Goal: Use online tool/utility: Utilize a website feature to perform a specific function

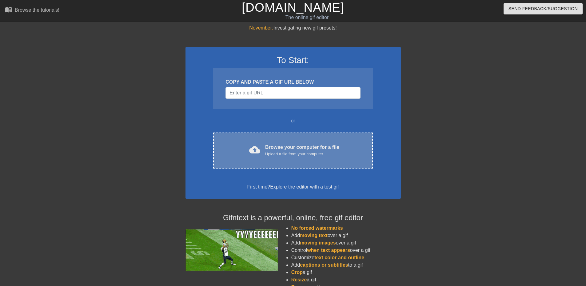
click at [272, 151] on div "Upload a file from your computer" at bounding box center [302, 154] width 74 height 6
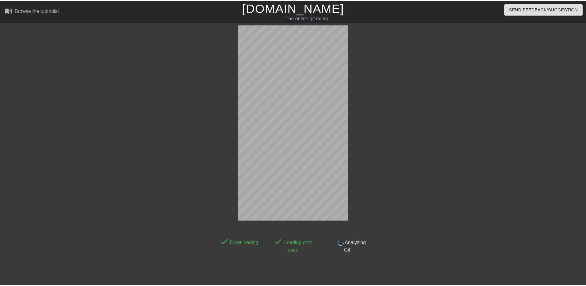
scroll to position [14, 0]
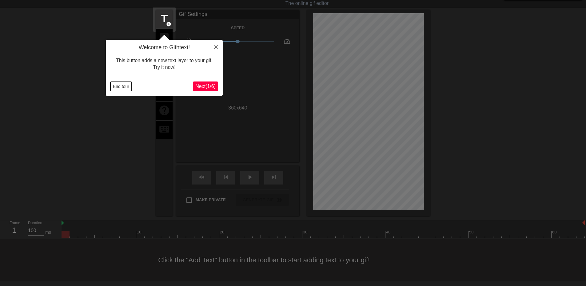
click at [122, 90] on button "End tour" at bounding box center [120, 86] width 21 height 9
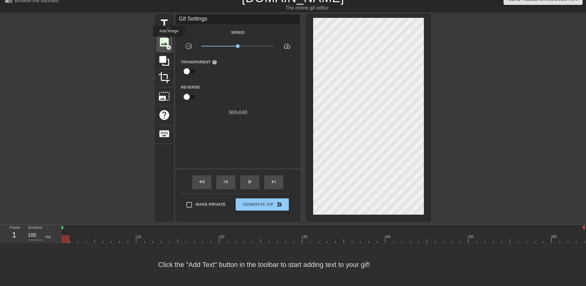
click at [169, 45] on span "add_circle" at bounding box center [168, 47] width 5 height 5
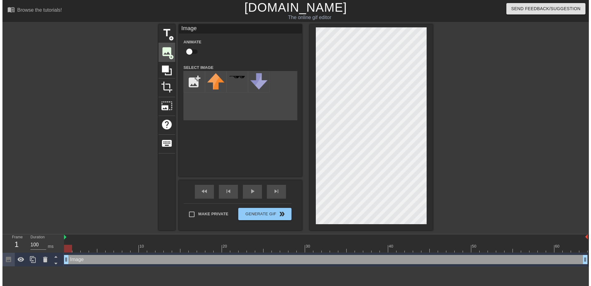
scroll to position [0, 0]
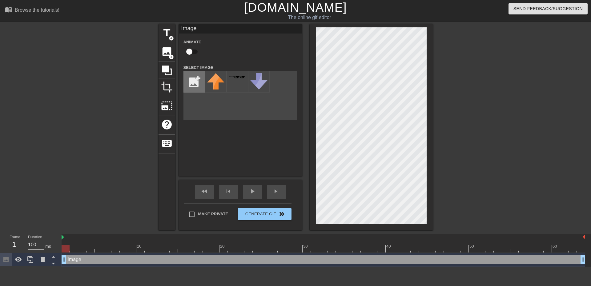
click at [191, 78] on input "file" at bounding box center [194, 81] width 21 height 21
type input "C:\fakepath\Screenshot [DATE] 173832.png"
click at [214, 85] on div at bounding box center [216, 82] width 22 height 22
click at [430, 99] on div at bounding box center [371, 127] width 123 height 206
click at [428, 52] on div at bounding box center [371, 127] width 123 height 206
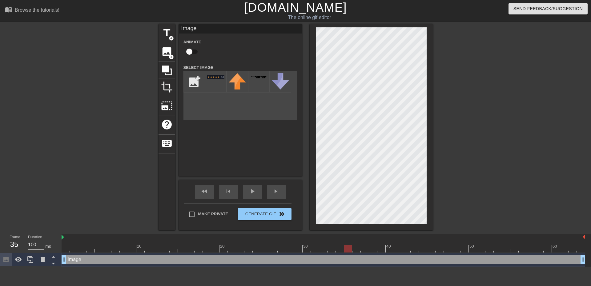
click at [315, 38] on div at bounding box center [371, 127] width 123 height 206
click at [428, 38] on div at bounding box center [371, 127] width 123 height 206
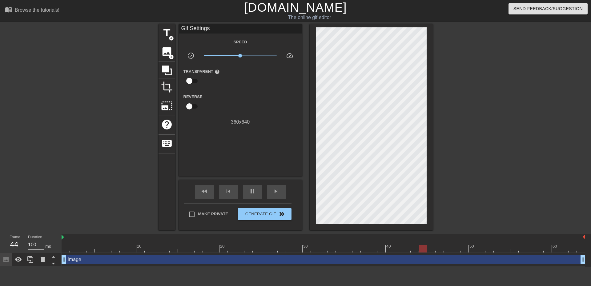
click at [471, 63] on div at bounding box center [486, 116] width 92 height 185
drag, startPoint x: 240, startPoint y: 55, endPoint x: 275, endPoint y: 57, distance: 34.8
click at [275, 57] on span "x8.91" at bounding box center [275, 56] width 4 height 4
drag, startPoint x: 275, startPoint y: 55, endPoint x: 259, endPoint y: 54, distance: 15.8
click at [262, 54] on span "x4.52" at bounding box center [264, 56] width 4 height 4
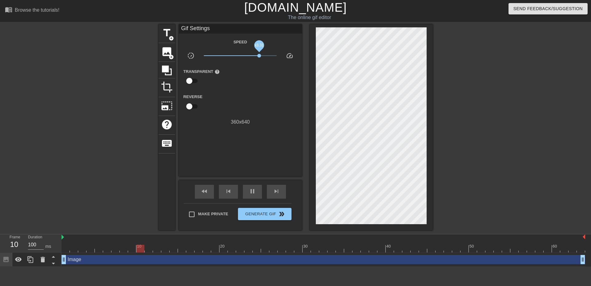
drag, startPoint x: 259, startPoint y: 54, endPoint x: 253, endPoint y: 55, distance: 6.3
click at [257, 55] on span "x3.31" at bounding box center [259, 56] width 4 height 4
drag, startPoint x: 253, startPoint y: 54, endPoint x: 257, endPoint y: 54, distance: 4.3
click at [255, 54] on span "x2.24" at bounding box center [253, 56] width 4 height 4
drag, startPoint x: 257, startPoint y: 54, endPoint x: 262, endPoint y: 55, distance: 4.7
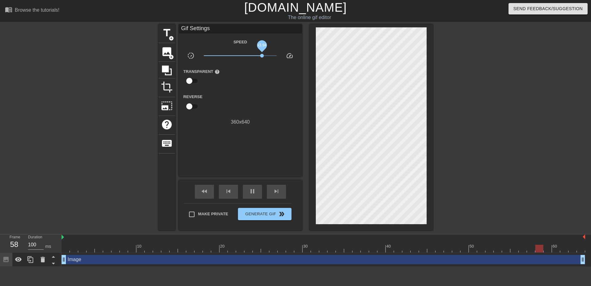
click at [262, 55] on span "x3.94" at bounding box center [262, 56] width 4 height 4
drag, startPoint x: 262, startPoint y: 55, endPoint x: 240, endPoint y: 56, distance: 21.6
click at [240, 56] on span "x1.01" at bounding box center [240, 56] width 4 height 4
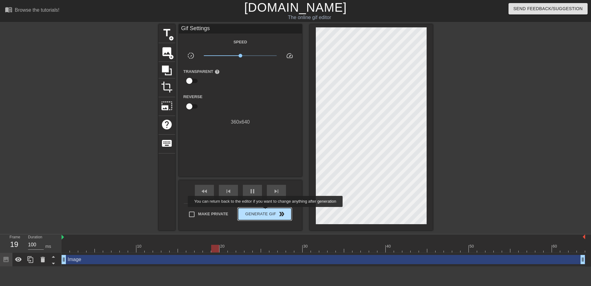
click at [266, 211] on span "Generate Gif double_arrow" at bounding box center [264, 213] width 48 height 7
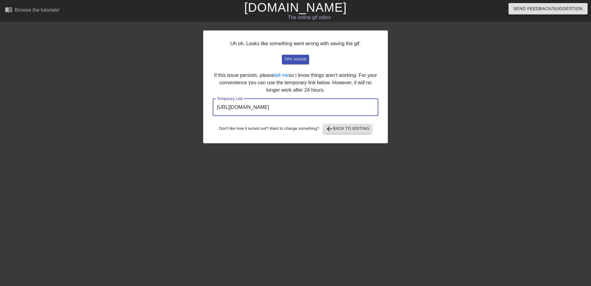
click at [359, 106] on input "[URL][DOMAIN_NAME]" at bounding box center [296, 107] width 166 height 17
